Goal: Transaction & Acquisition: Purchase product/service

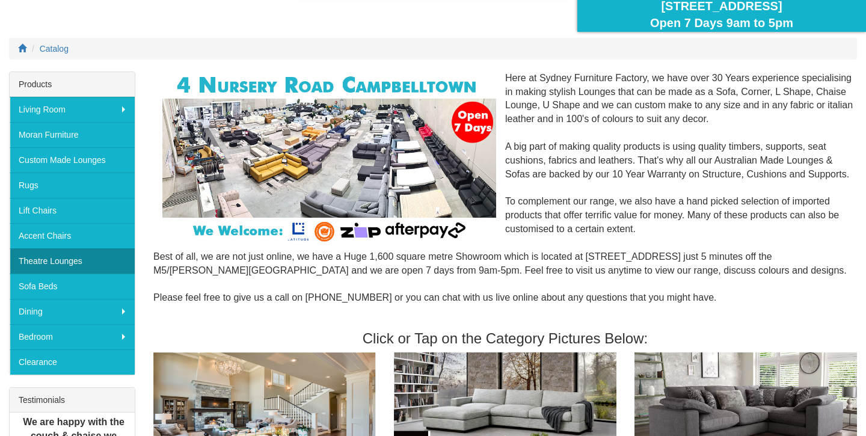
scroll to position [129, 0]
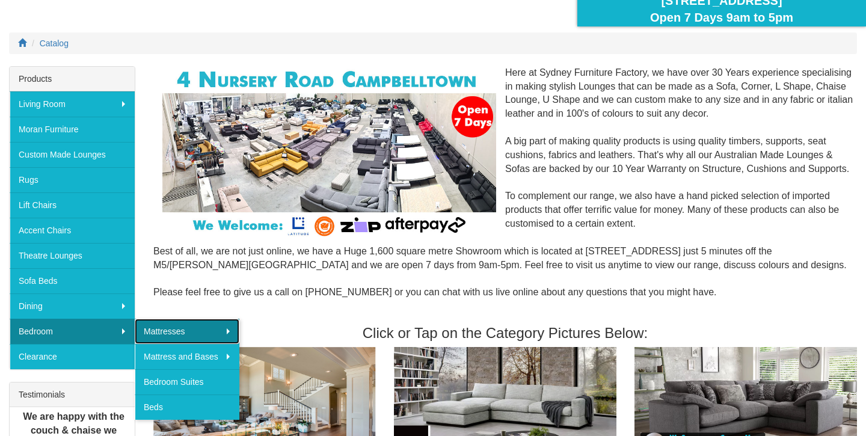
click at [192, 328] on link "Mattresses" at bounding box center [187, 331] width 105 height 25
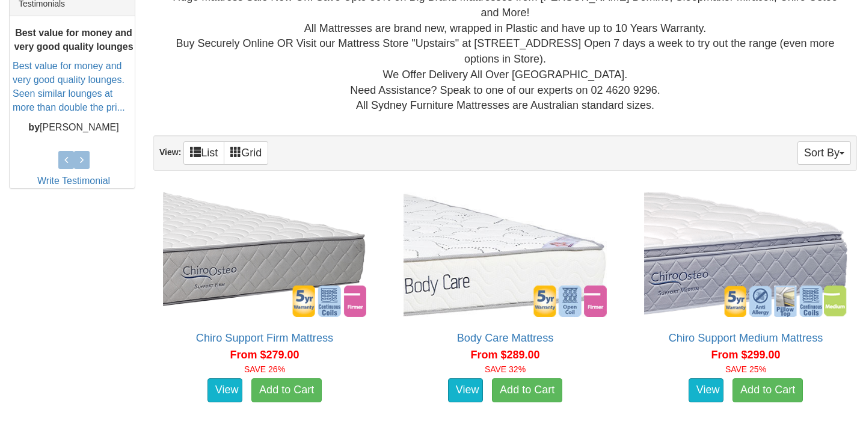
scroll to position [496, 0]
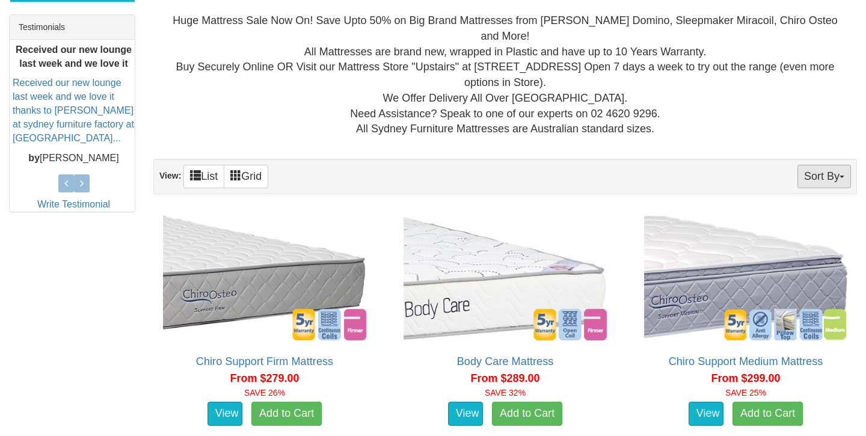
click at [837, 179] on button "Sort By" at bounding box center [823, 176] width 53 height 23
click at [783, 217] on link "Price+" at bounding box center [802, 217] width 95 height 16
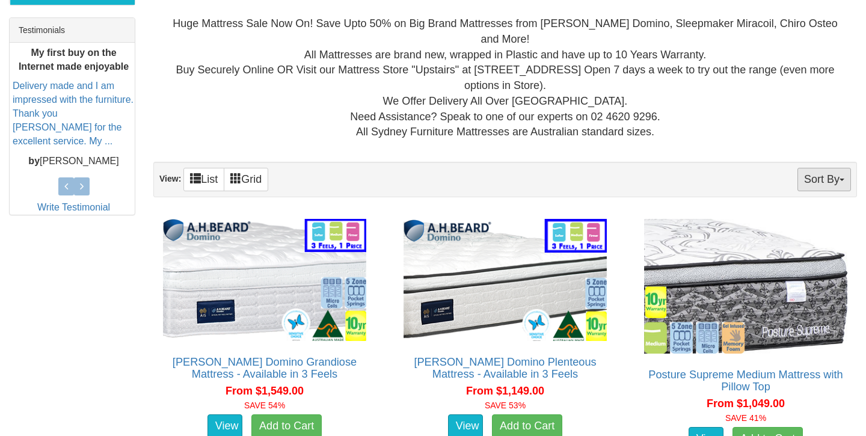
scroll to position [590, 0]
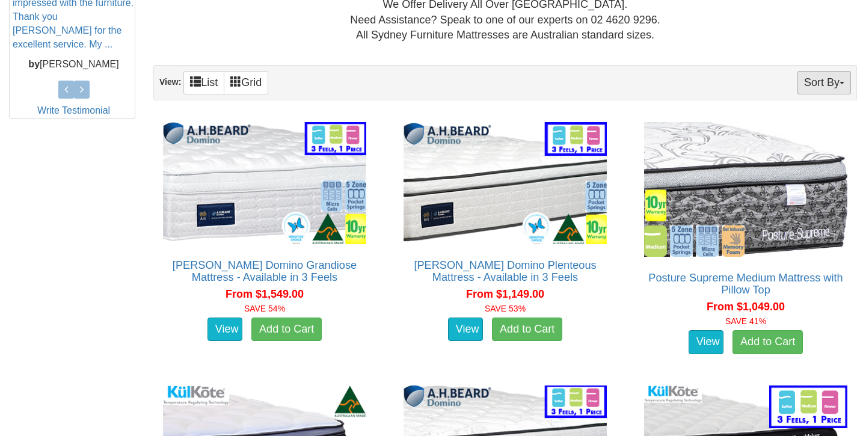
click at [827, 87] on button "Sort By" at bounding box center [823, 82] width 53 height 23
click at [790, 122] on link "Price-" at bounding box center [802, 123] width 95 height 16
